Goal: Task Accomplishment & Management: Manage account settings

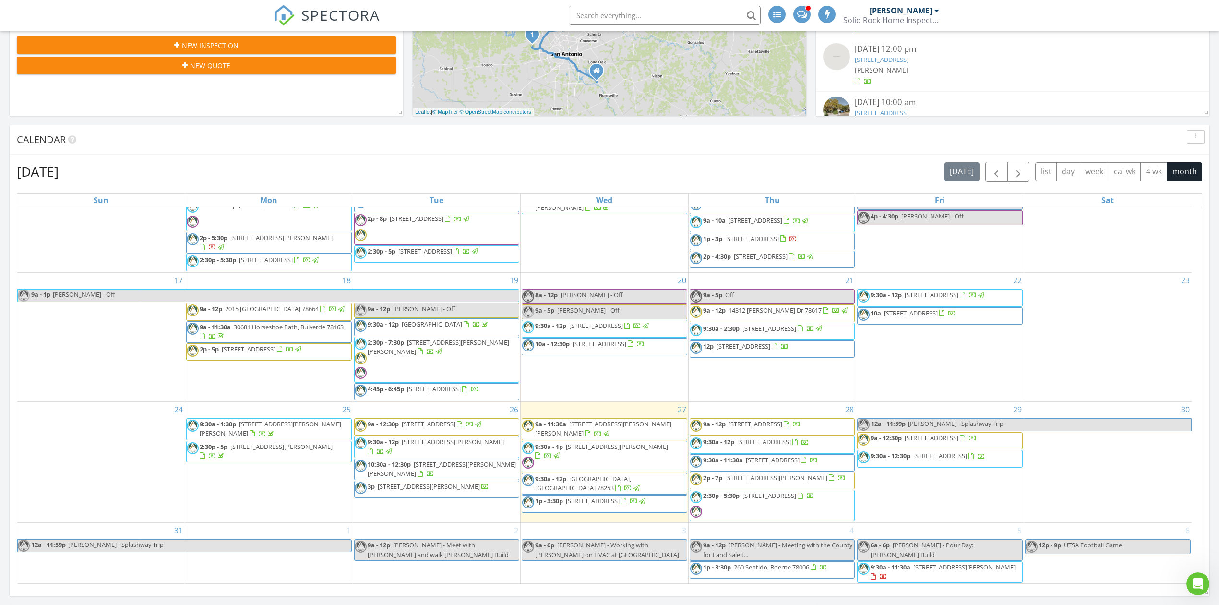
scroll to position [576, 0]
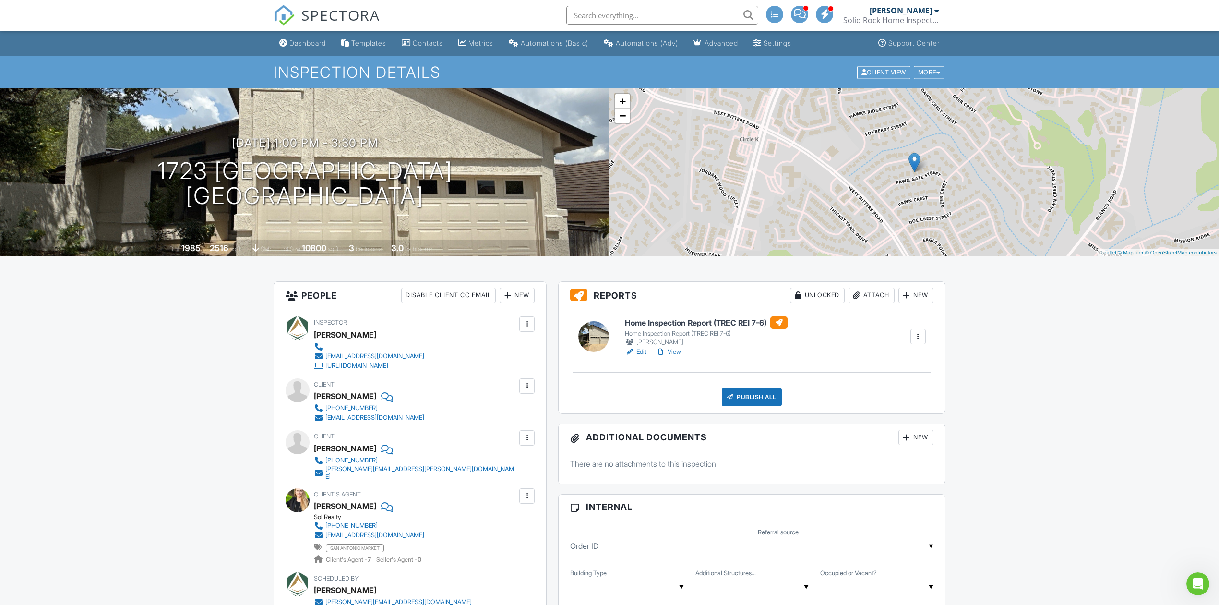
click at [332, 9] on span "SPECTORA" at bounding box center [340, 15] width 79 height 20
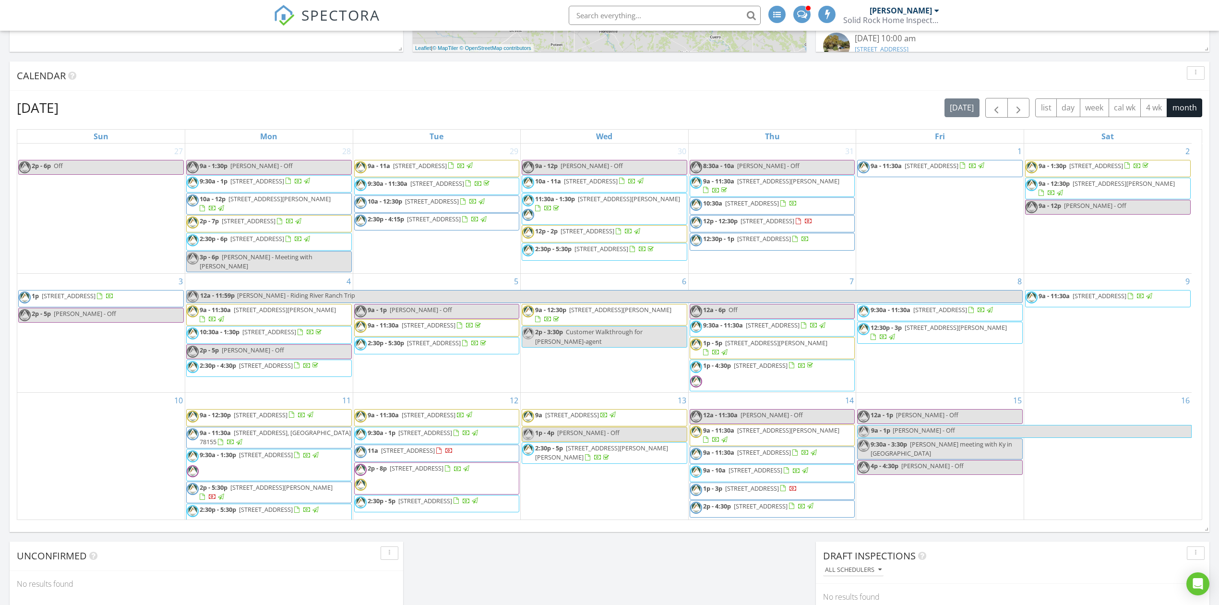
scroll to position [345, 0]
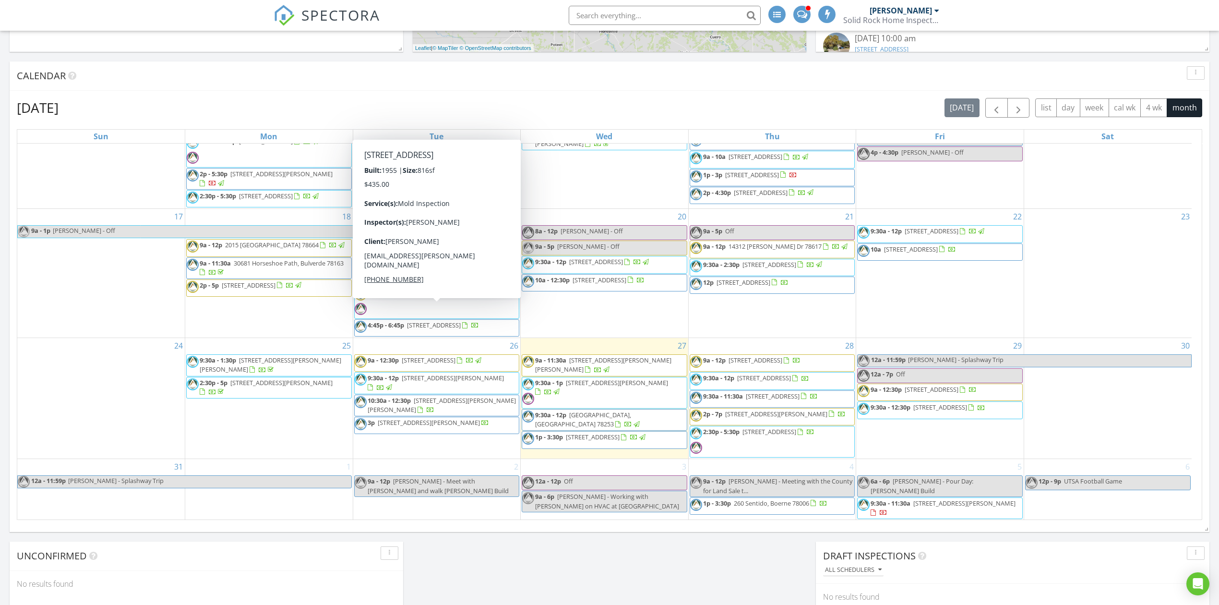
click at [442, 320] on span "5502 Overbrook Dr, Austin 78723" at bounding box center [434, 324] width 54 height 9
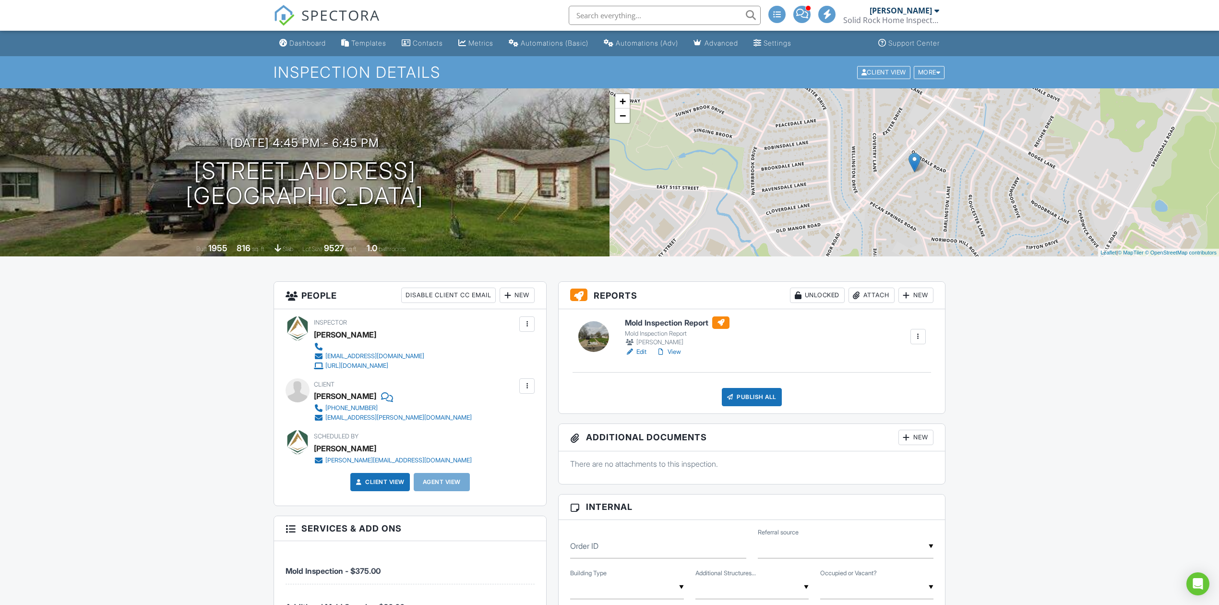
click at [860, 296] on div "Attach" at bounding box center [871, 294] width 46 height 15
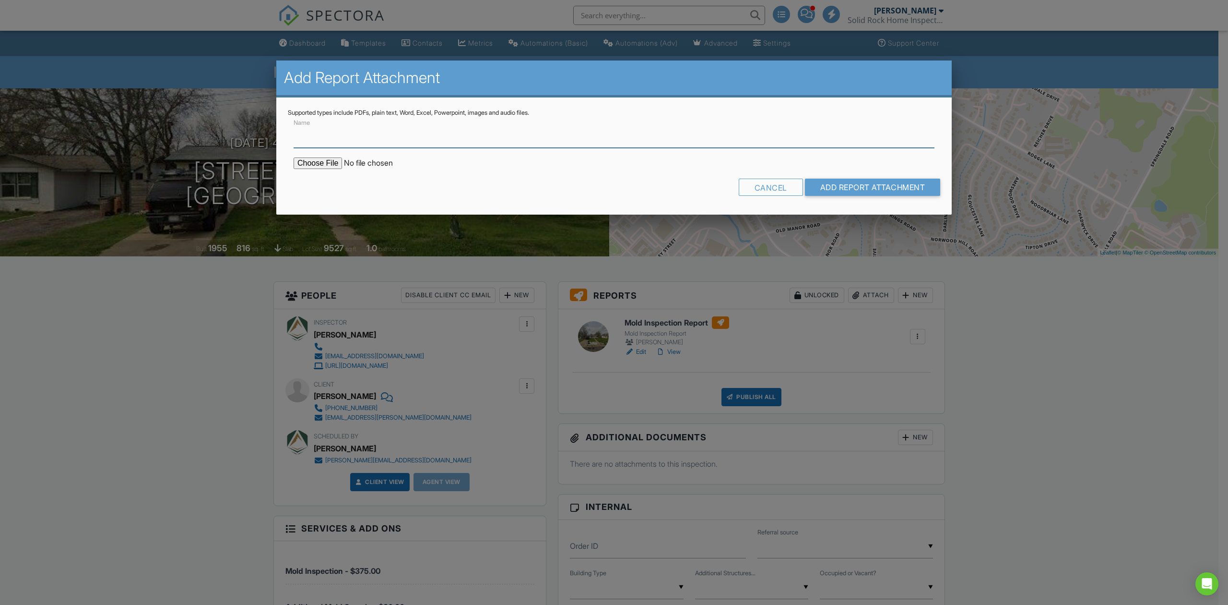
click at [446, 146] on input "Name" at bounding box center [614, 136] width 641 height 24
type input "Independent Laboratory Analysis - Environmental Samples"
click at [307, 159] on input "file" at bounding box center [375, 163] width 163 height 12
type input "C:\fakepath\H-250820100-43029-01.pdf"
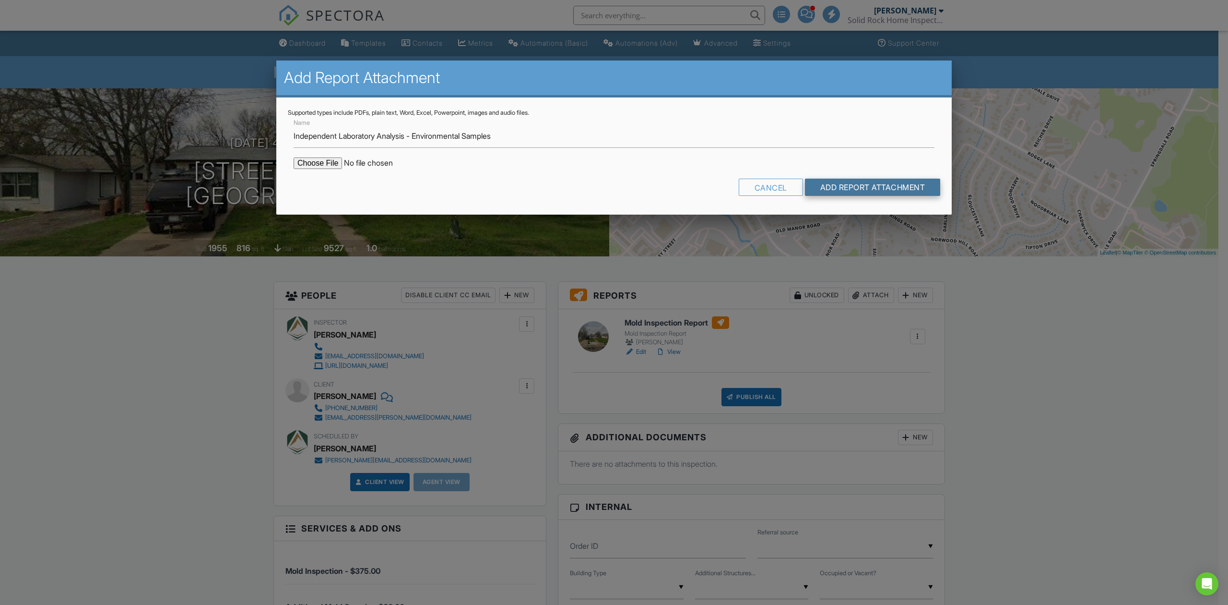
click at [862, 184] on input "Add Report Attachment" at bounding box center [873, 186] width 136 height 17
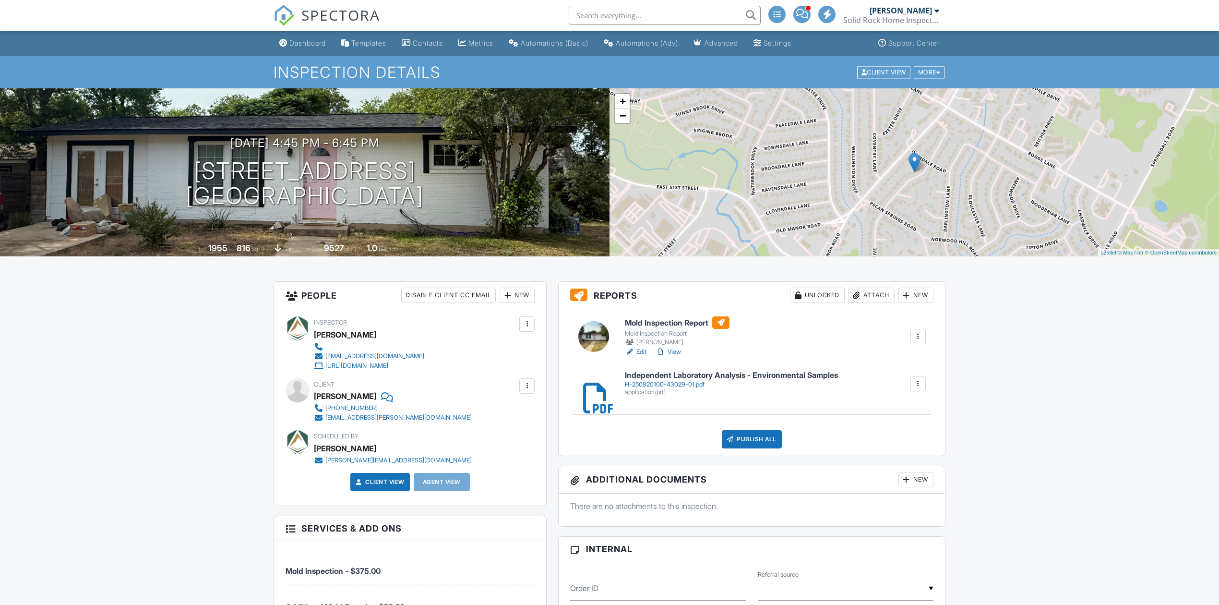
click at [673, 347] on link "View" at bounding box center [668, 352] width 25 height 10
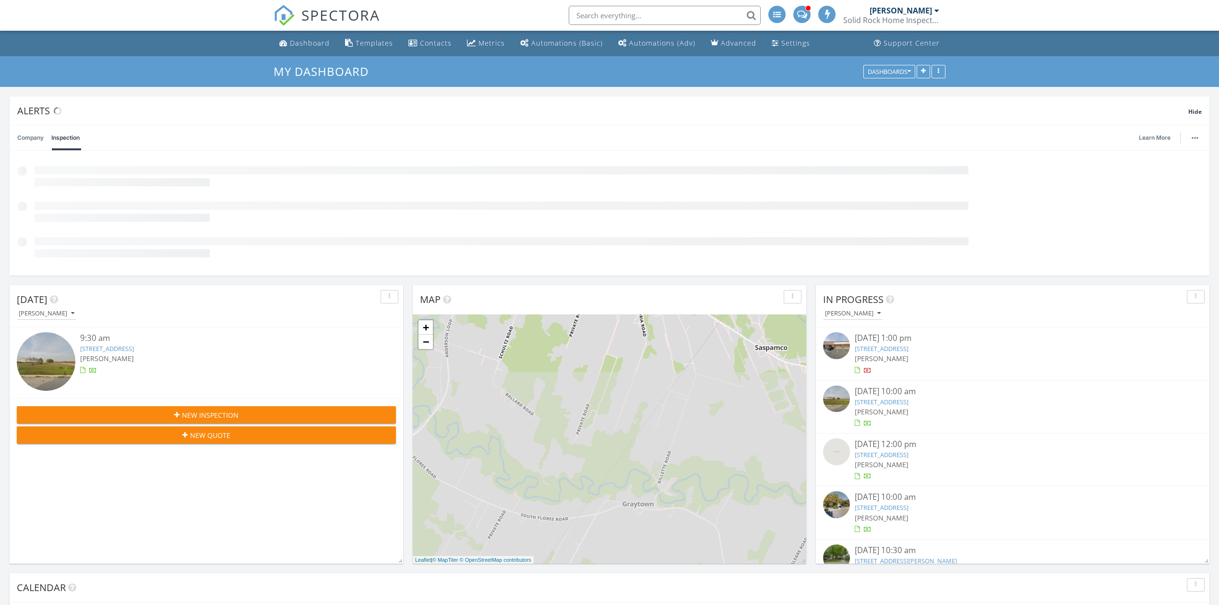
scroll to position [4, 4]
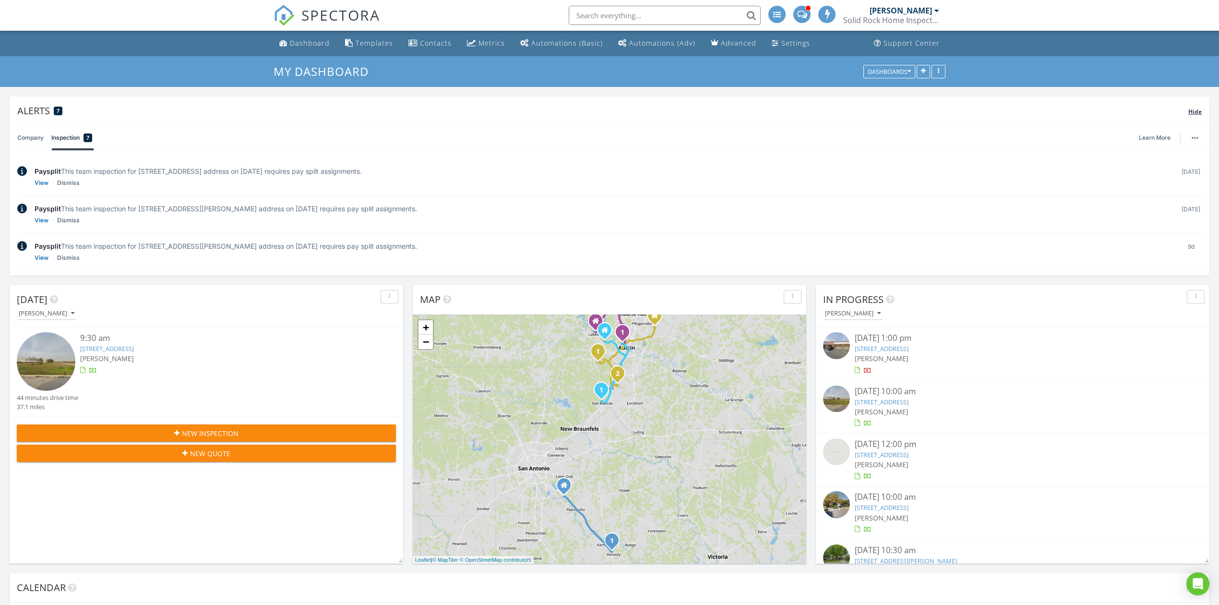
drag, startPoint x: 369, startPoint y: 66, endPoint x: 363, endPoint y: 91, distance: 26.2
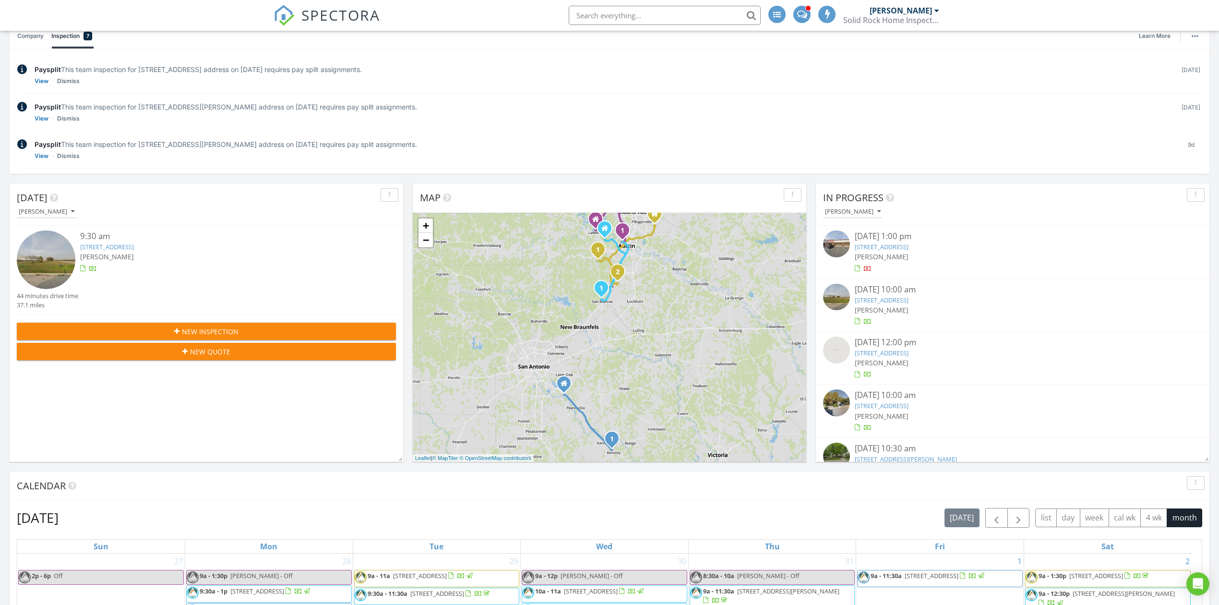
scroll to position [192, 0]
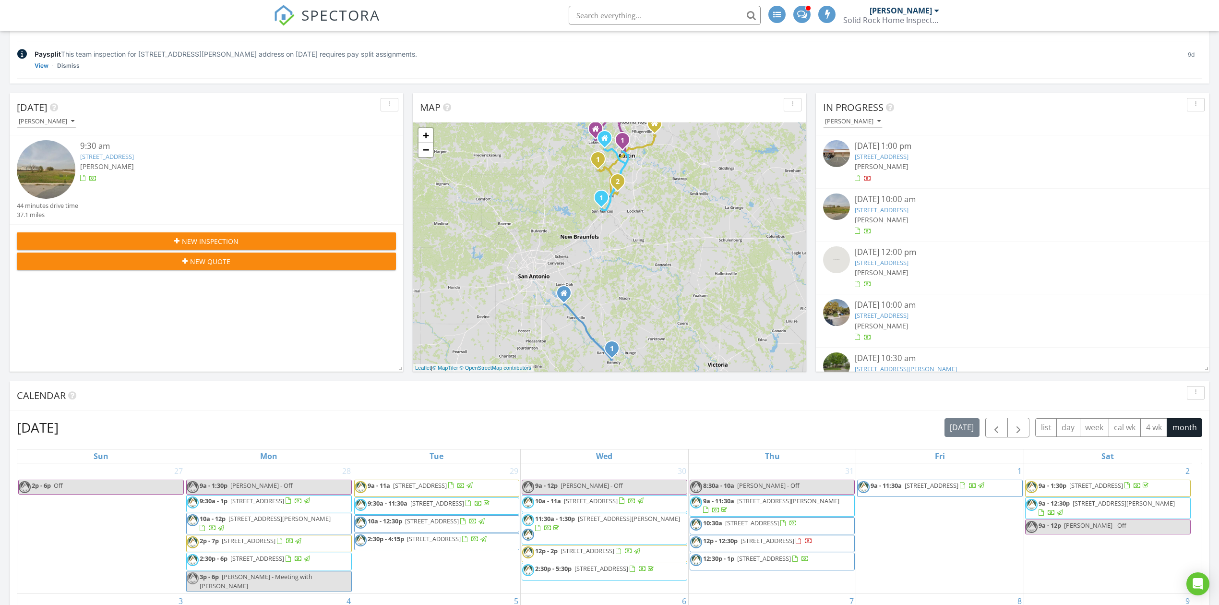
drag, startPoint x: 363, startPoint y: 91, endPoint x: 223, endPoint y: 348, distance: 292.6
click at [223, 348] on div "Today Chris Stevens 9:30 am 715 Mariposa Ln , Kenedy, TX 78119 Chris Stevens 44…" at bounding box center [206, 232] width 393 height 278
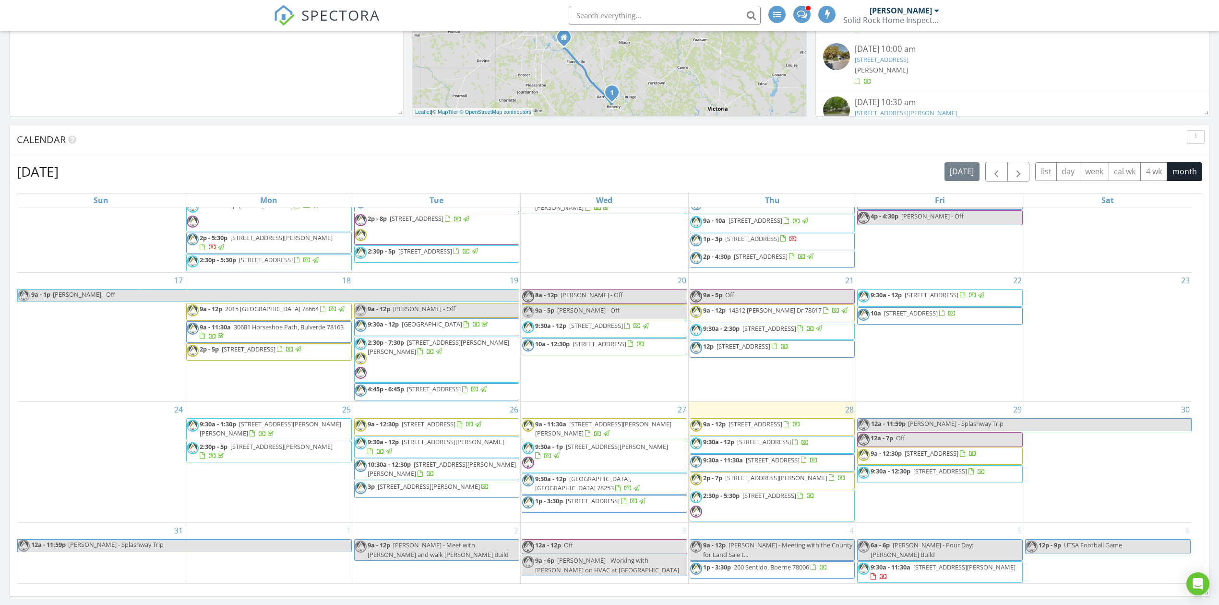
scroll to position [345, 0]
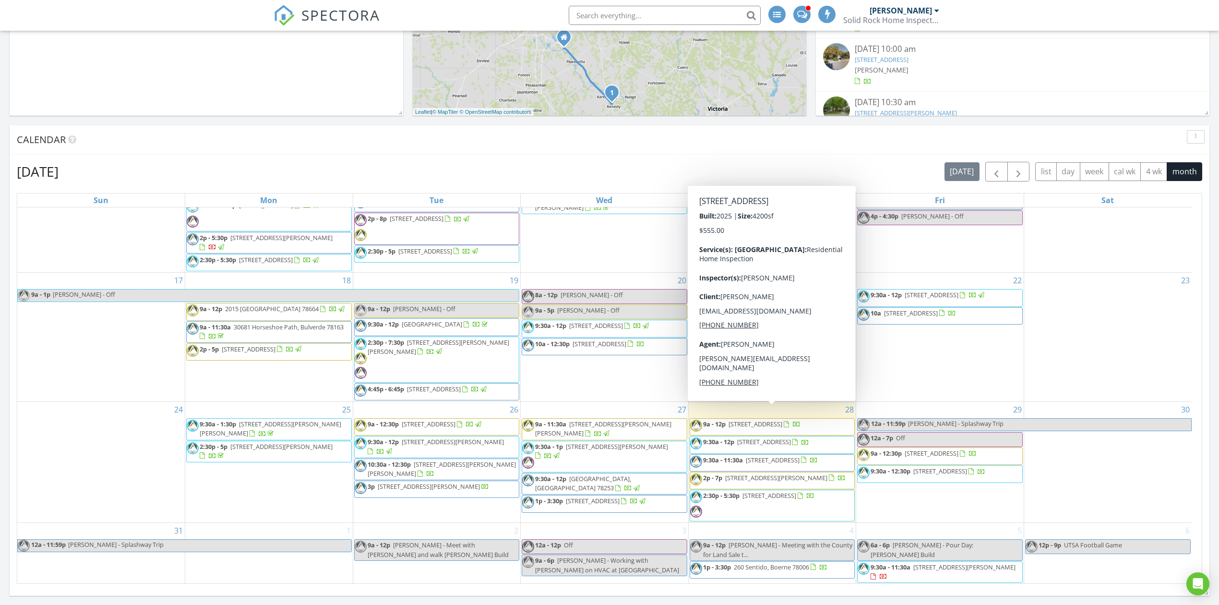
click at [764, 419] on span "[STREET_ADDRESS]" at bounding box center [755, 423] width 54 height 9
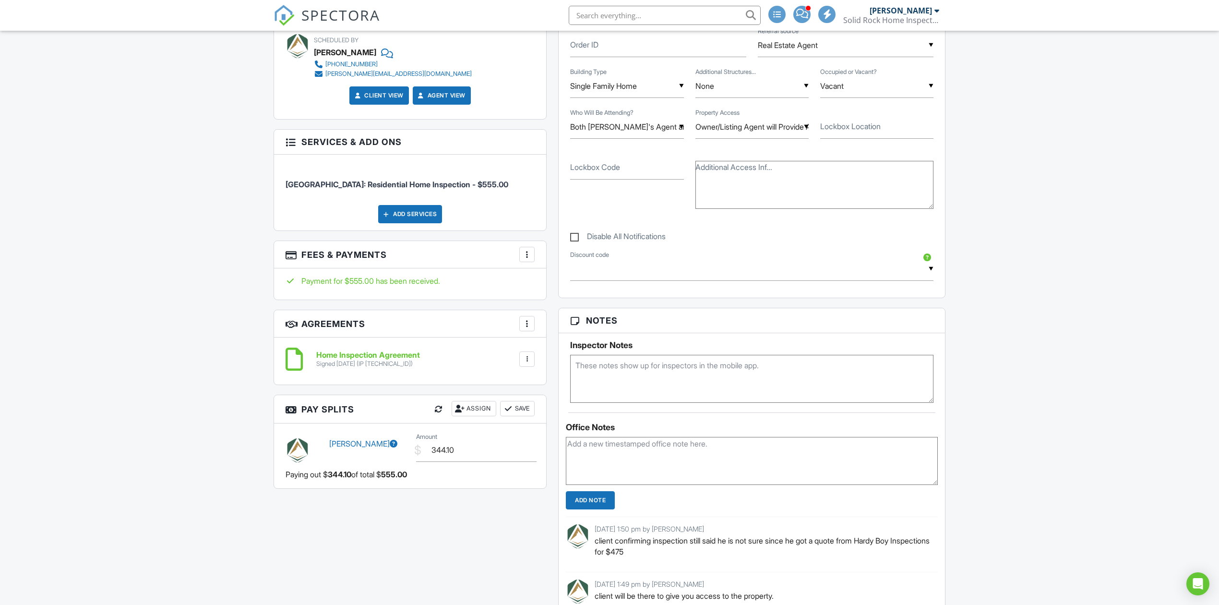
scroll to position [511, 0]
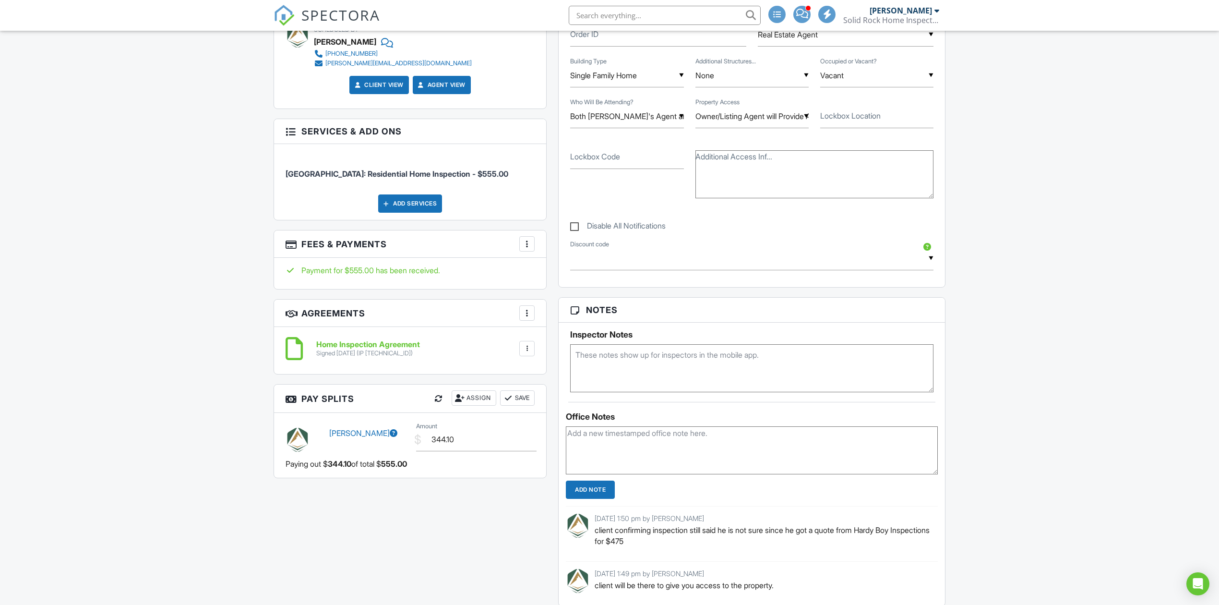
click at [529, 249] on div at bounding box center [527, 244] width 10 height 10
click at [553, 273] on li "Edit Fees & Payments" at bounding box center [575, 273] width 100 height 24
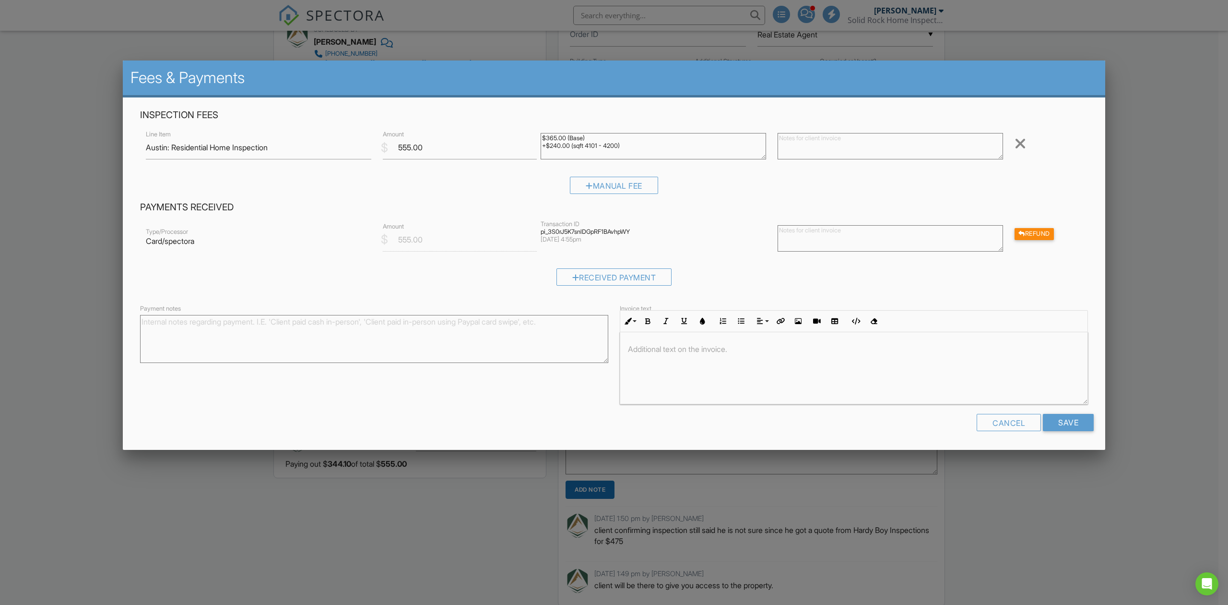
click at [1193, 108] on div at bounding box center [614, 330] width 1228 height 756
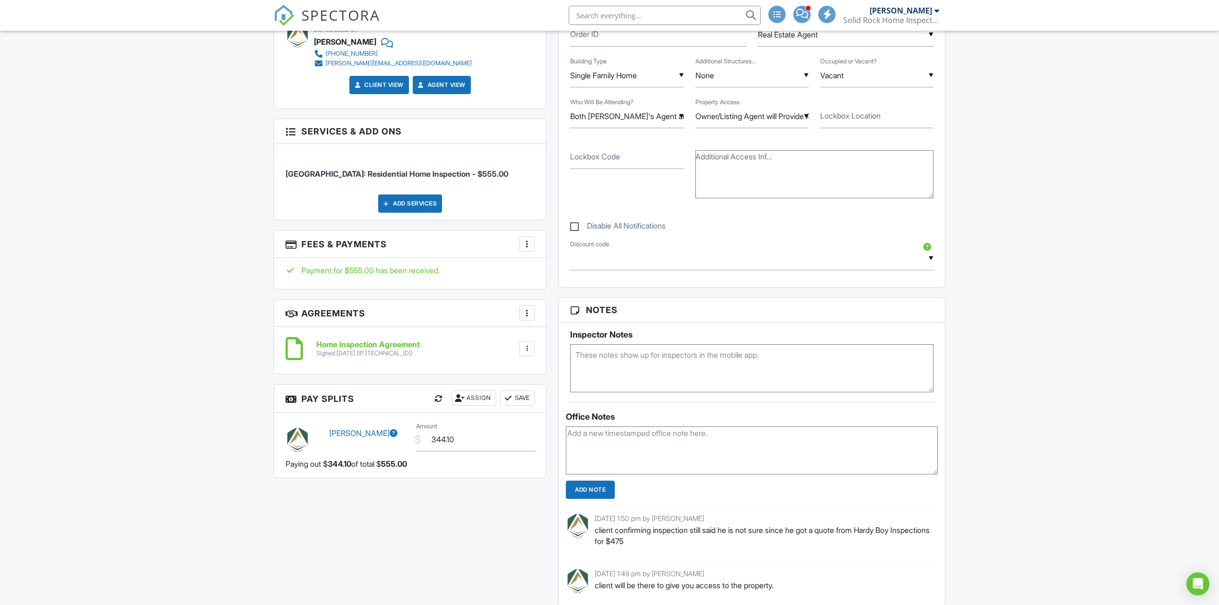
click at [330, 20] on span "SPECTORA" at bounding box center [340, 15] width 79 height 20
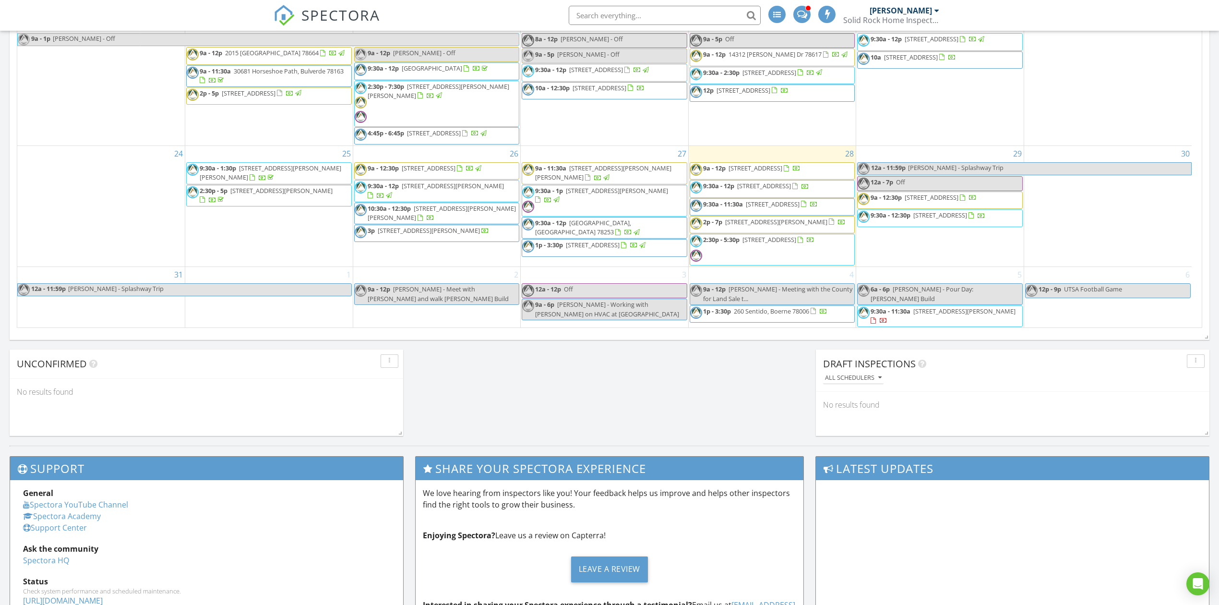
scroll to position [768, 0]
